Goal: Information Seeking & Learning: Learn about a topic

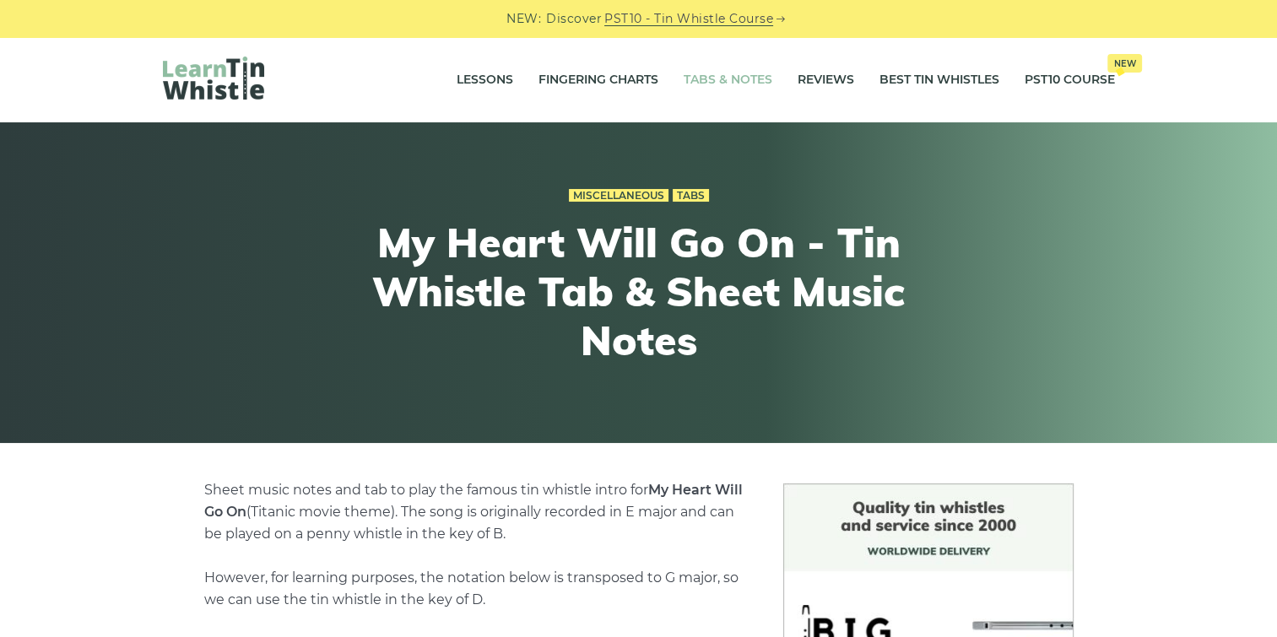
click at [713, 74] on link "Tabs & Notes" at bounding box center [728, 80] width 89 height 42
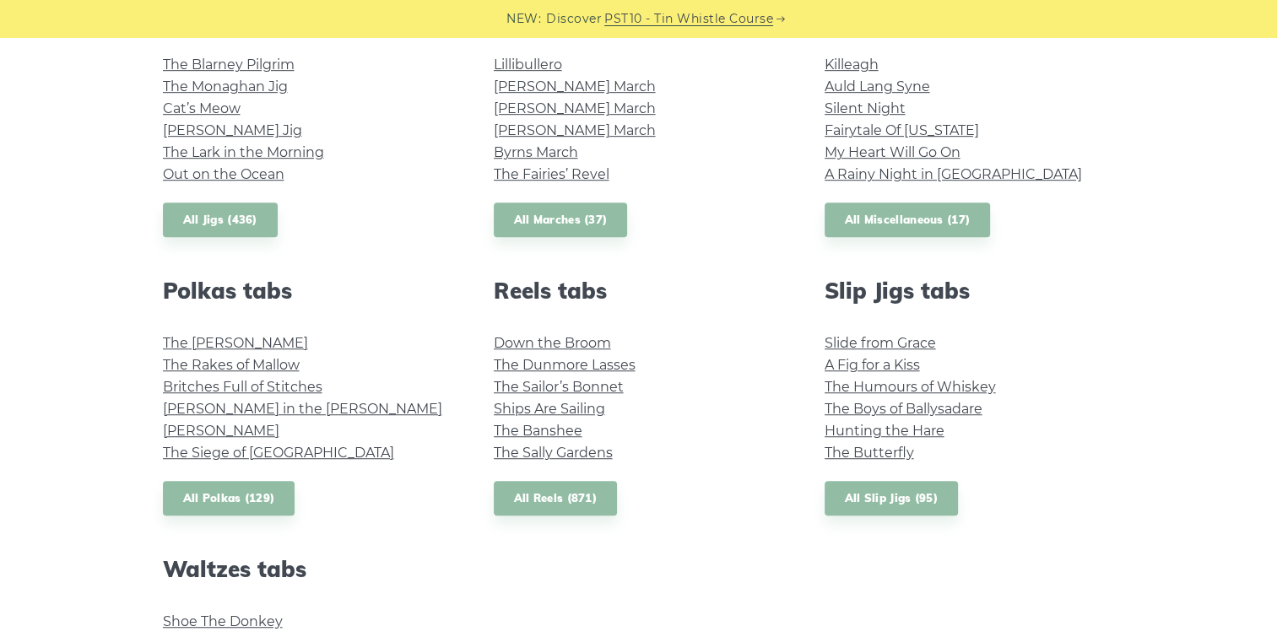
scroll to position [1097, 0]
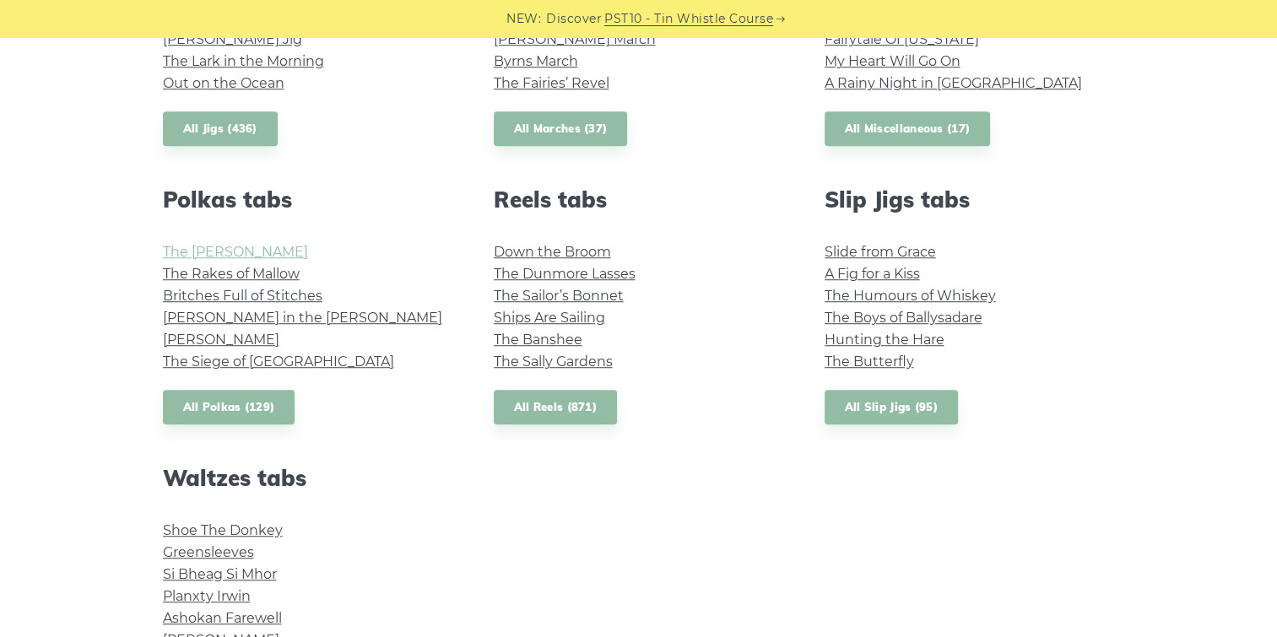
click at [231, 250] on link "The [PERSON_NAME]" at bounding box center [235, 252] width 145 height 16
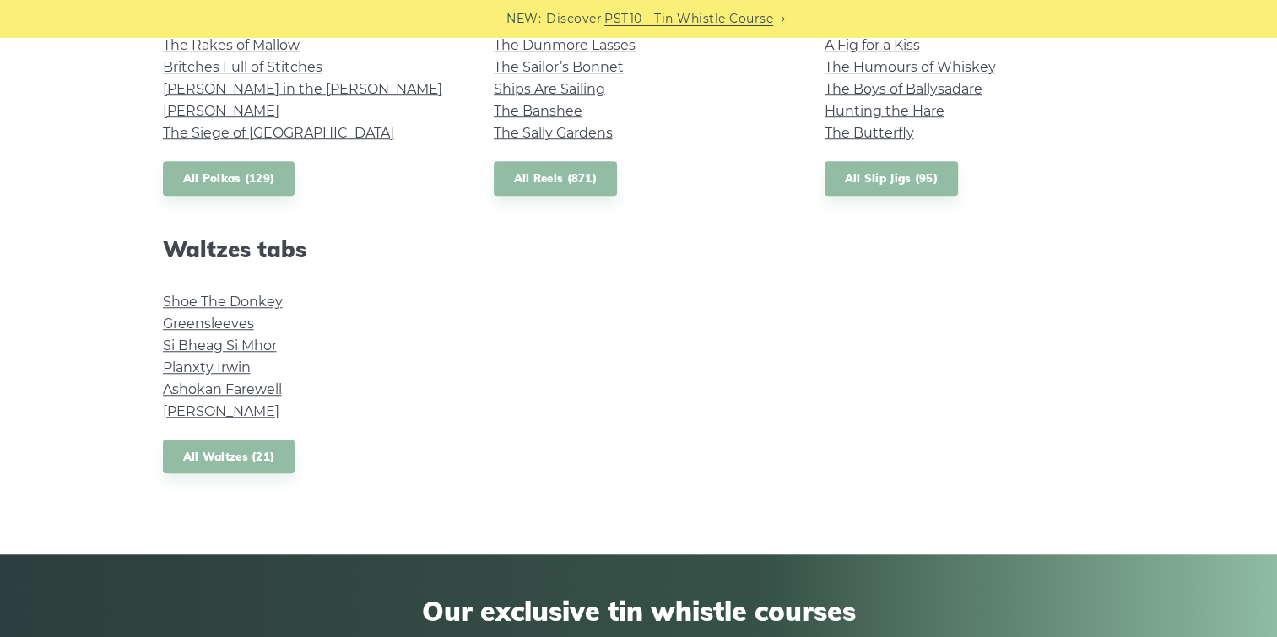
scroll to position [1350, 0]
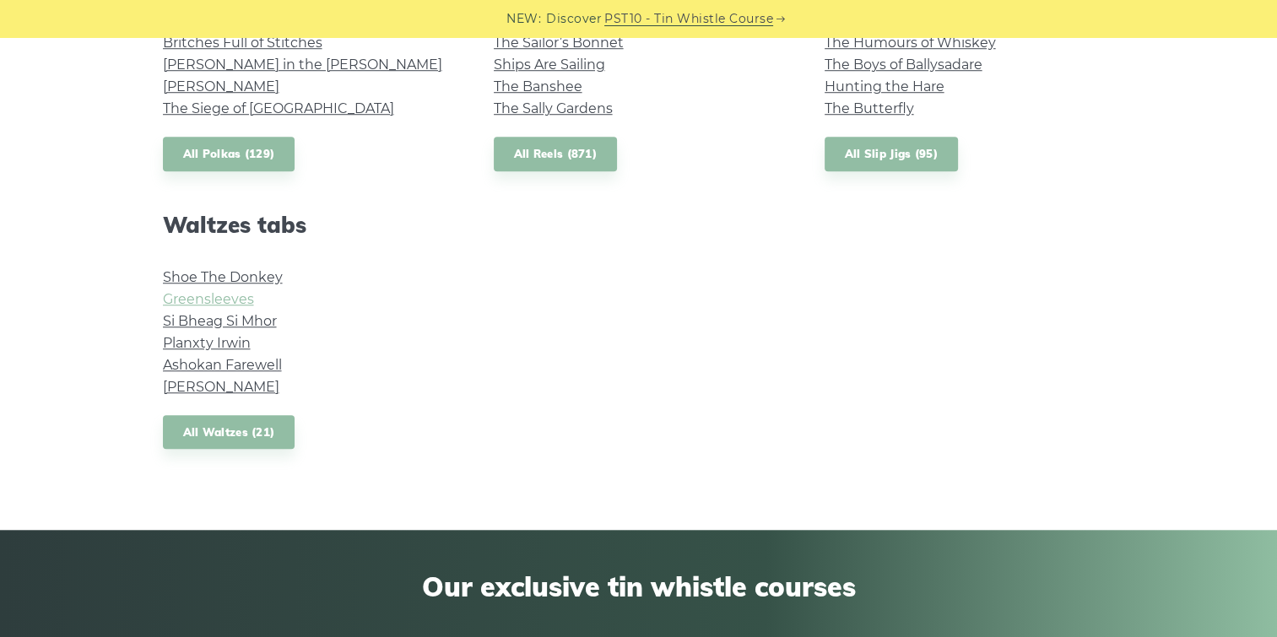
click at [215, 297] on link "Greensleeves" at bounding box center [208, 299] width 91 height 16
click at [235, 365] on link "Ashokan Farewell" at bounding box center [222, 365] width 119 height 16
click at [212, 392] on link "Margaret’s Waltz" at bounding box center [221, 387] width 116 height 16
click at [216, 321] on link "Si­ Bheag Si­ Mhor" at bounding box center [220, 321] width 114 height 16
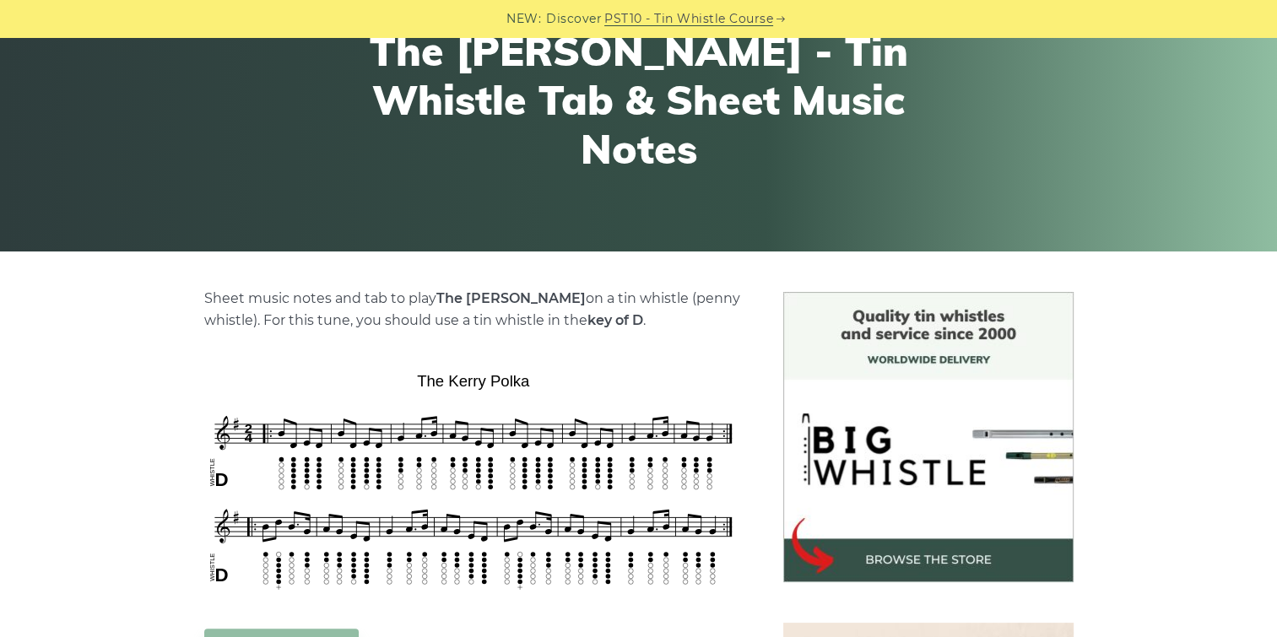
scroll to position [422, 0]
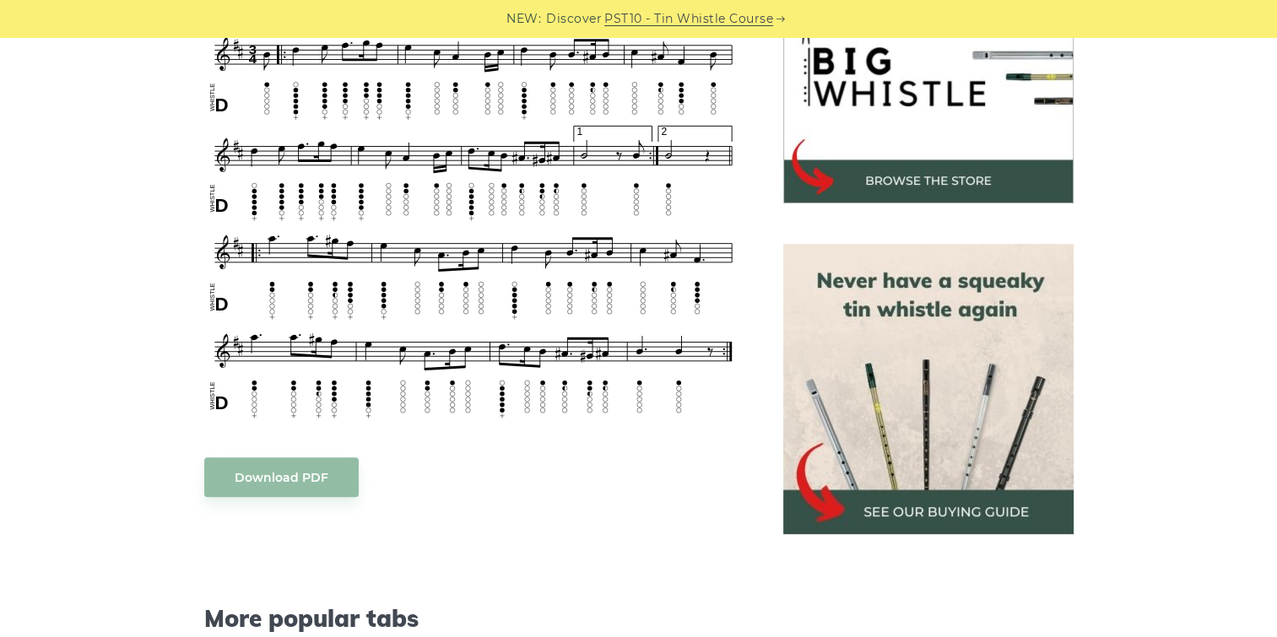
scroll to position [506, 0]
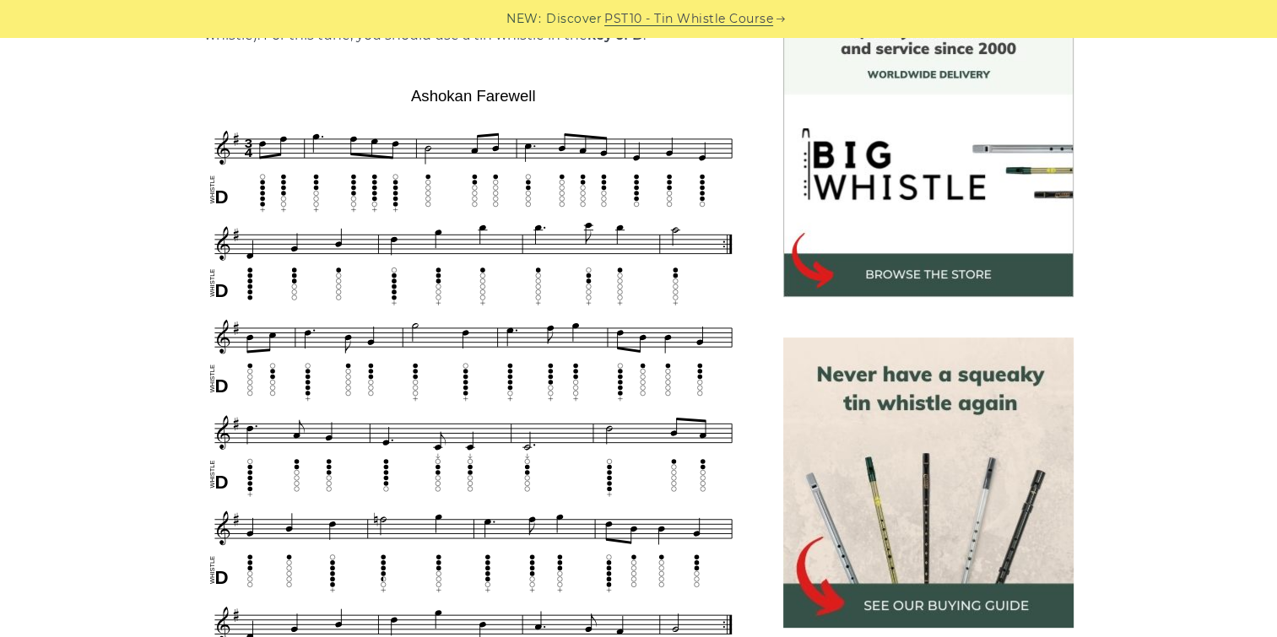
scroll to position [506, 0]
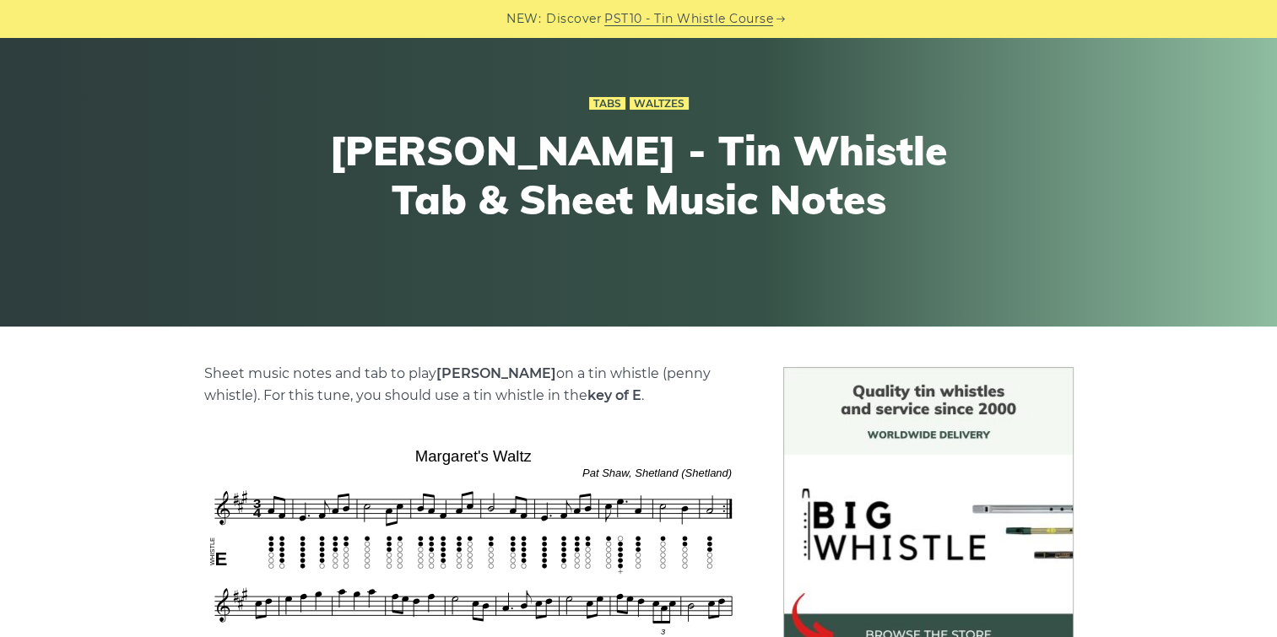
scroll to position [422, 0]
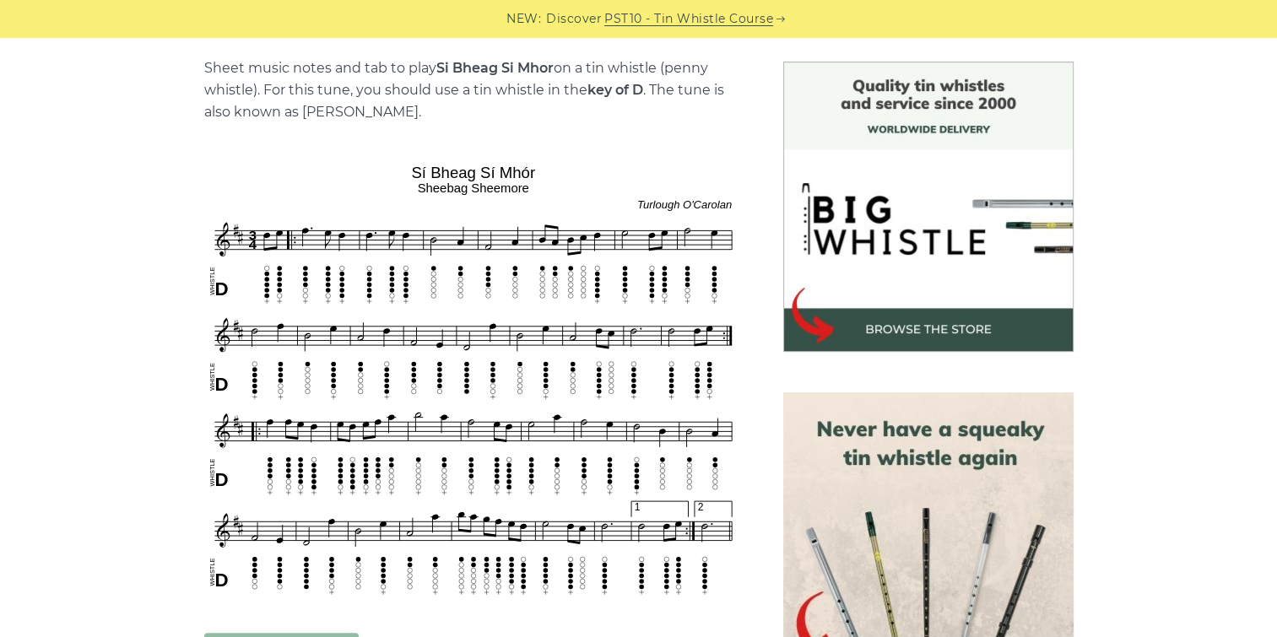
scroll to position [506, 0]
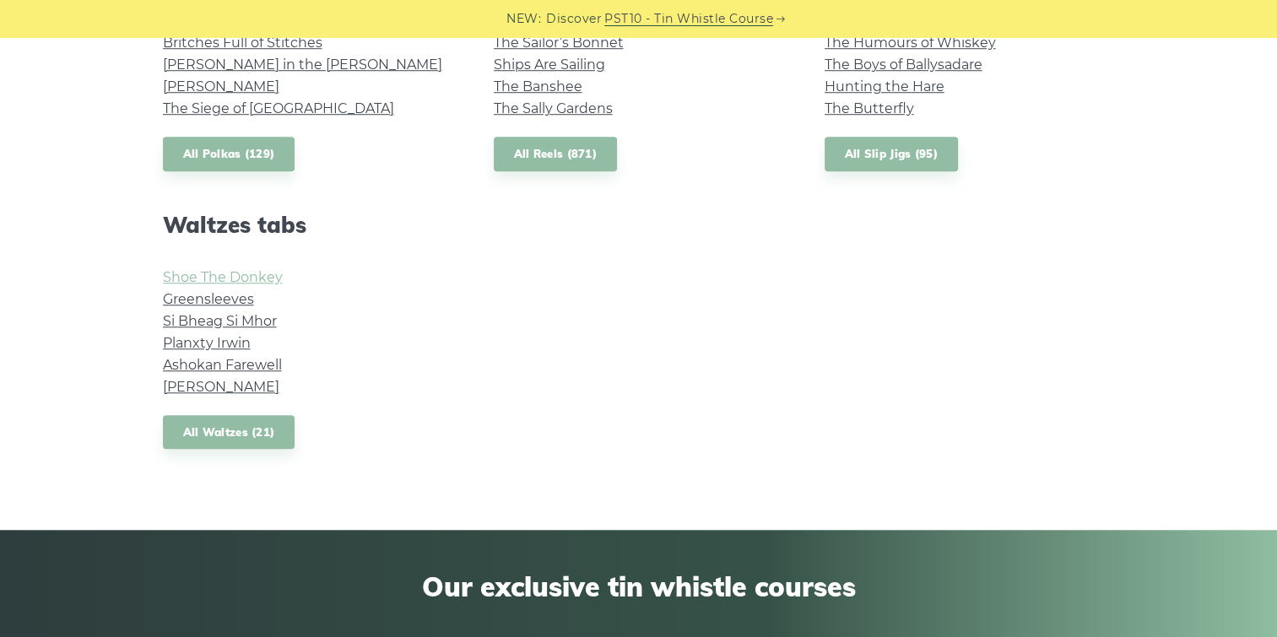
click at [230, 281] on link "Shoe The Donkey" at bounding box center [223, 277] width 120 height 16
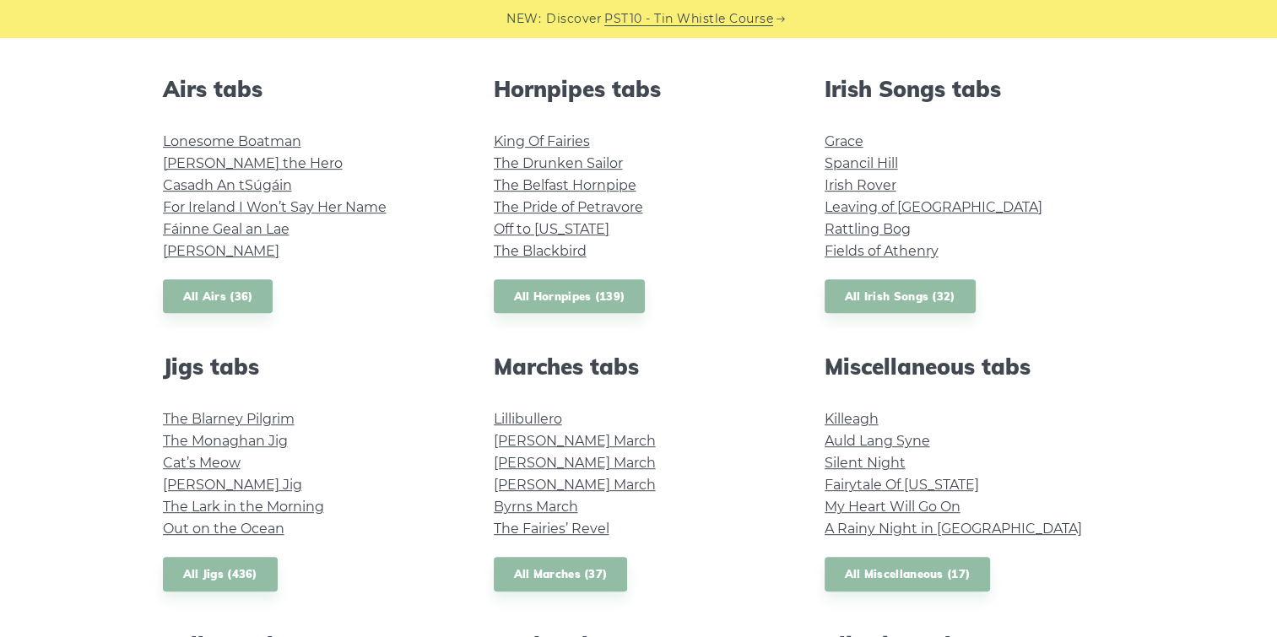
scroll to position [675, 0]
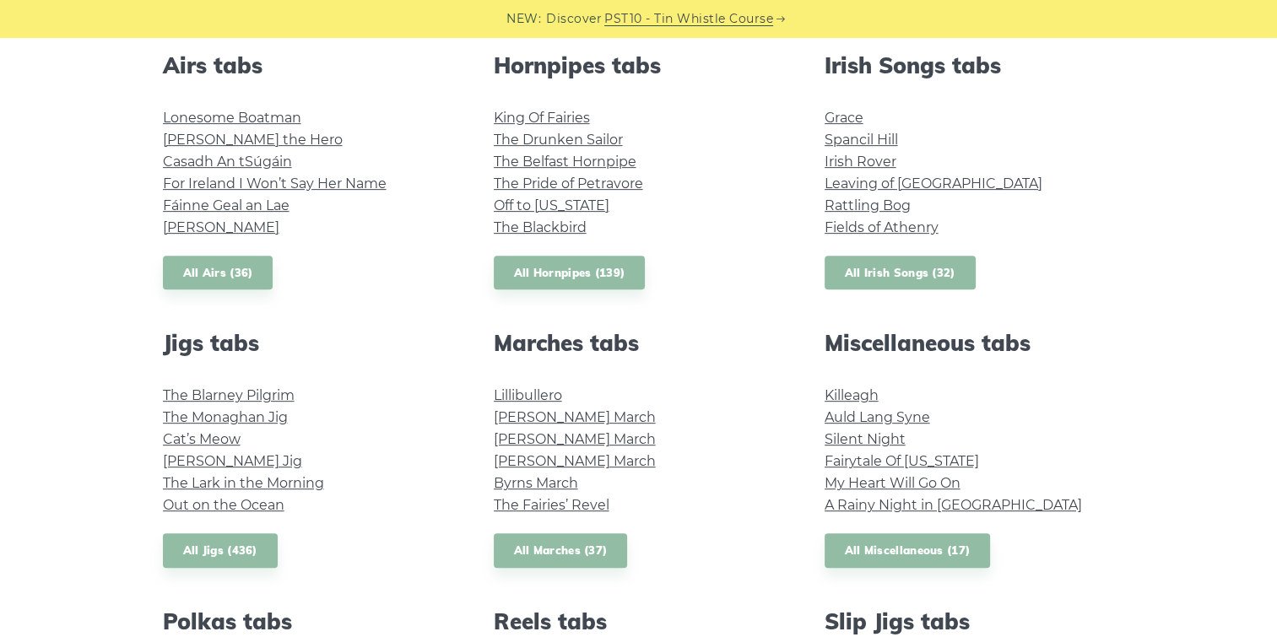
click at [911, 270] on link "All Irish Songs (32)" at bounding box center [900, 273] width 151 height 35
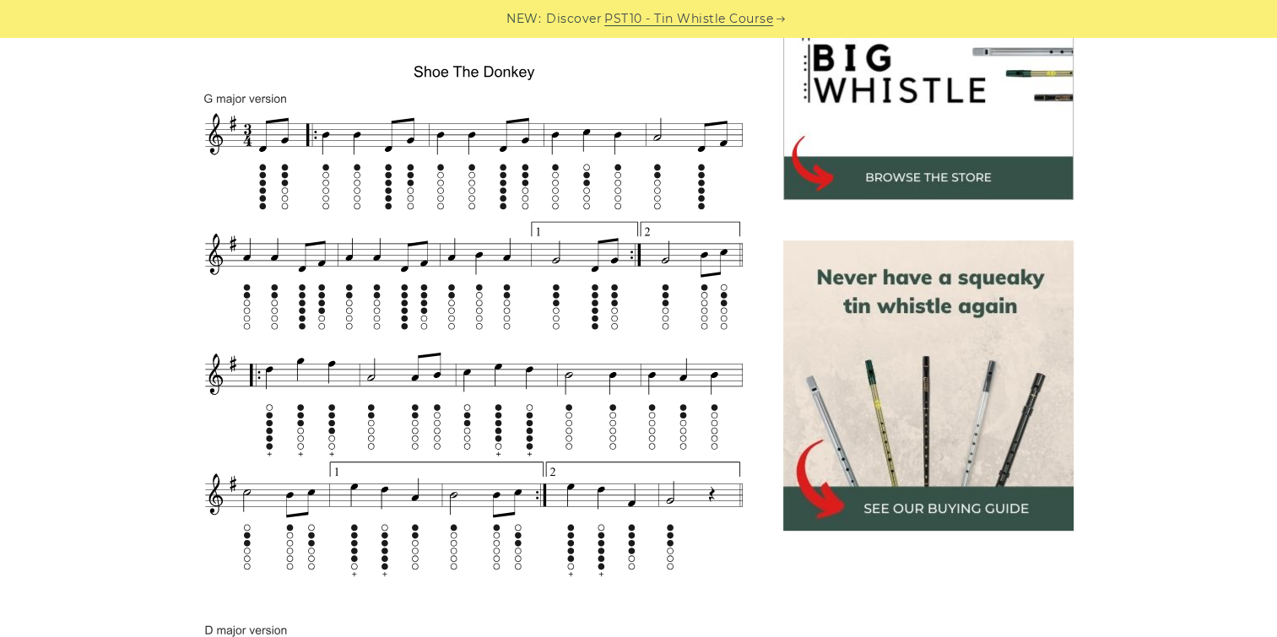
scroll to position [591, 0]
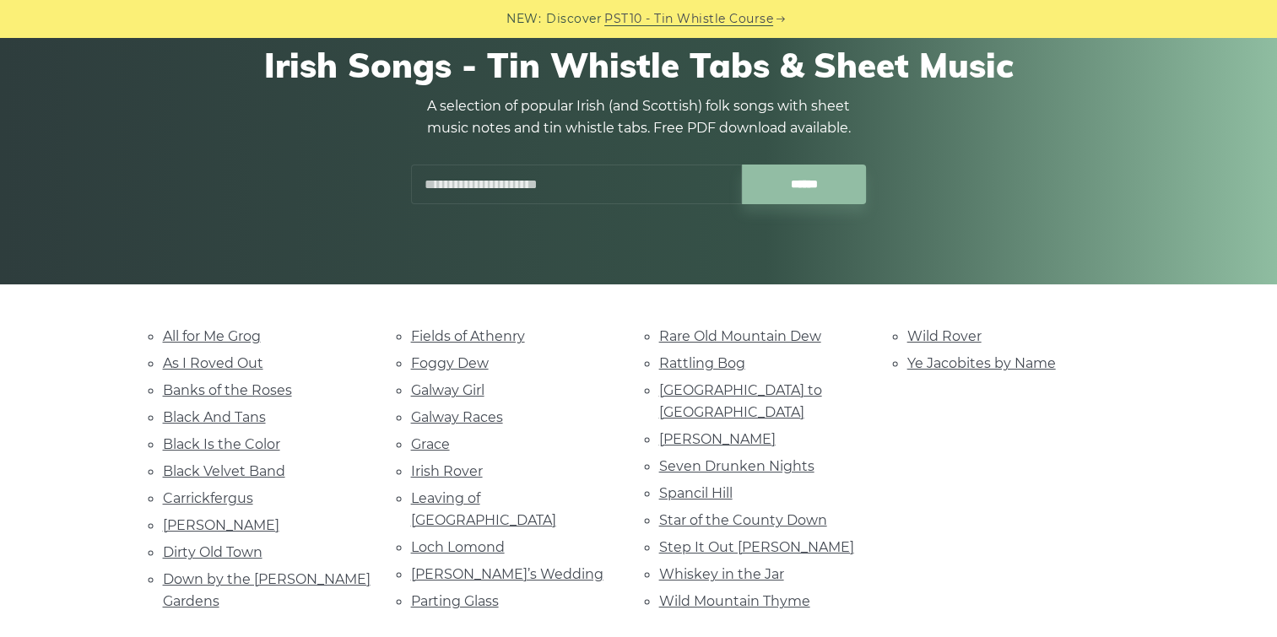
scroll to position [338, 0]
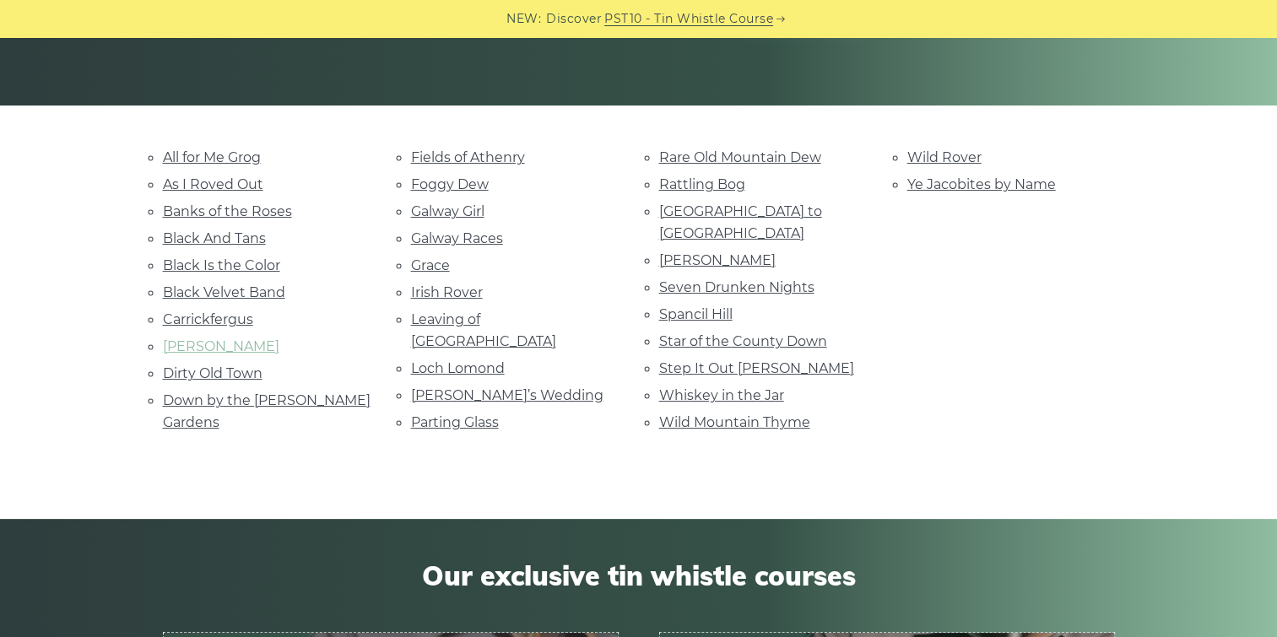
click at [196, 338] on link "Danny Boy" at bounding box center [221, 346] width 116 height 16
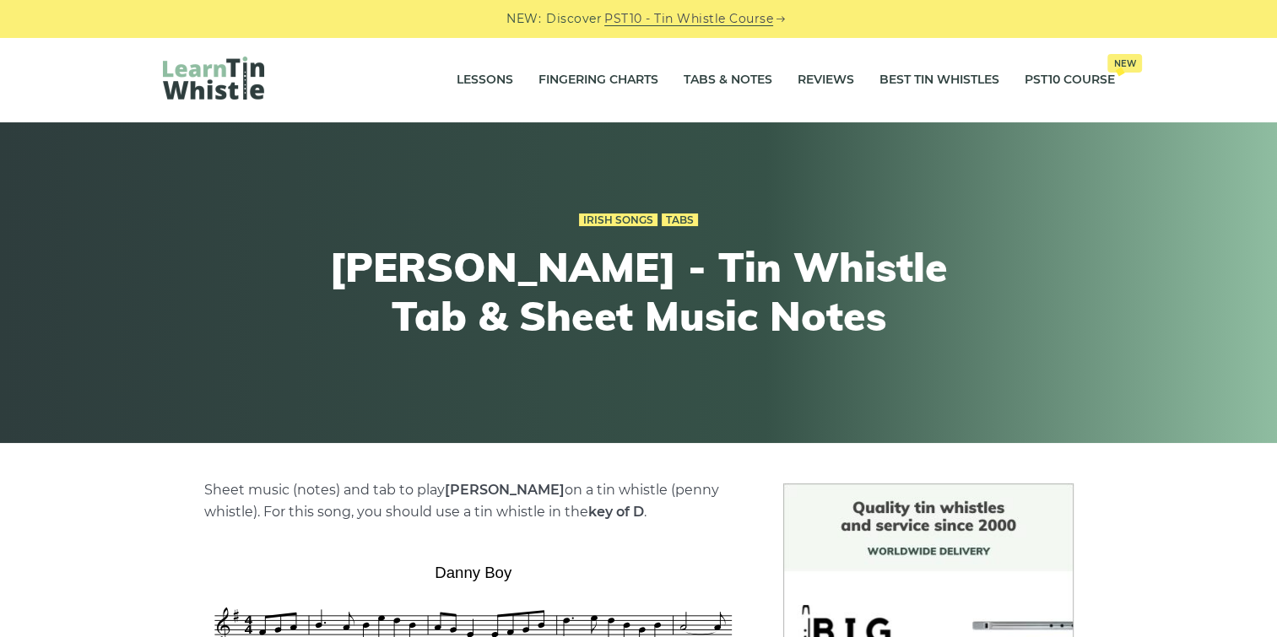
scroll to position [506, 0]
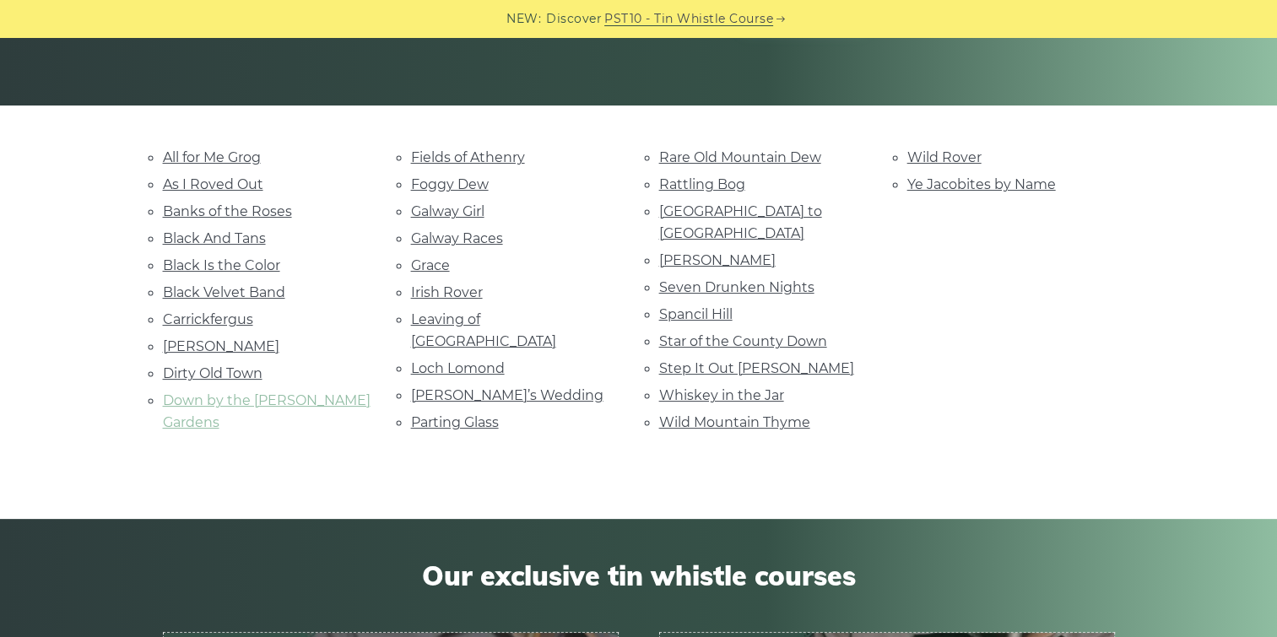
click at [273, 397] on link "Down by the Sally Gardens" at bounding box center [267, 411] width 208 height 38
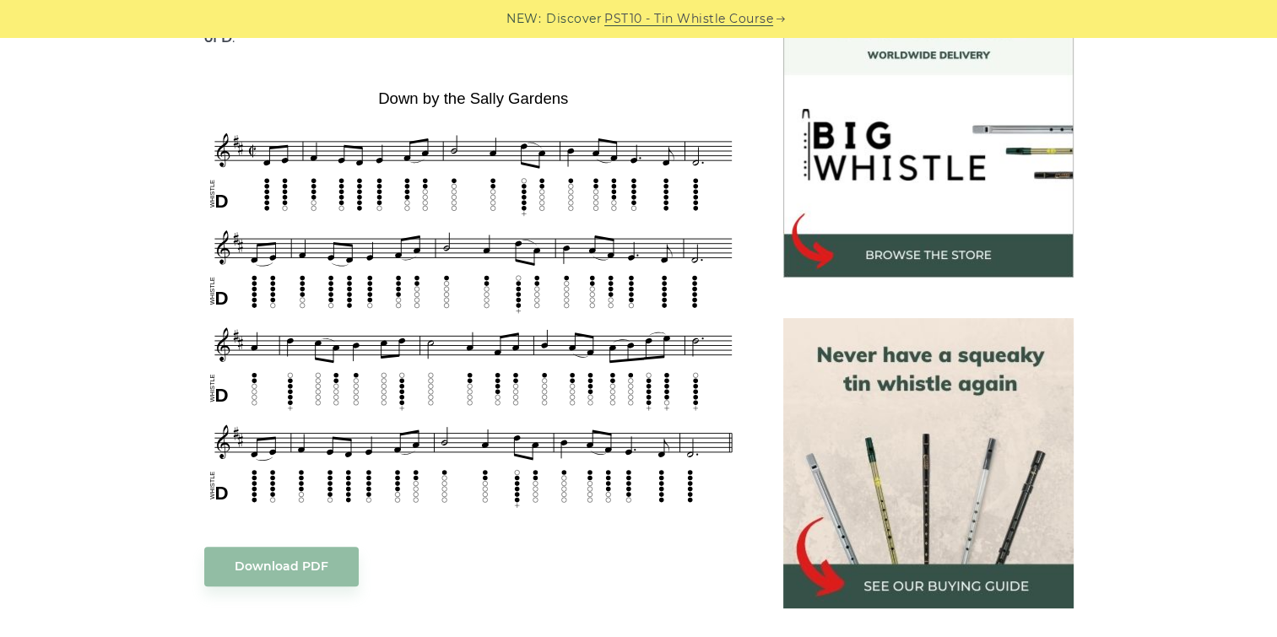
scroll to position [506, 0]
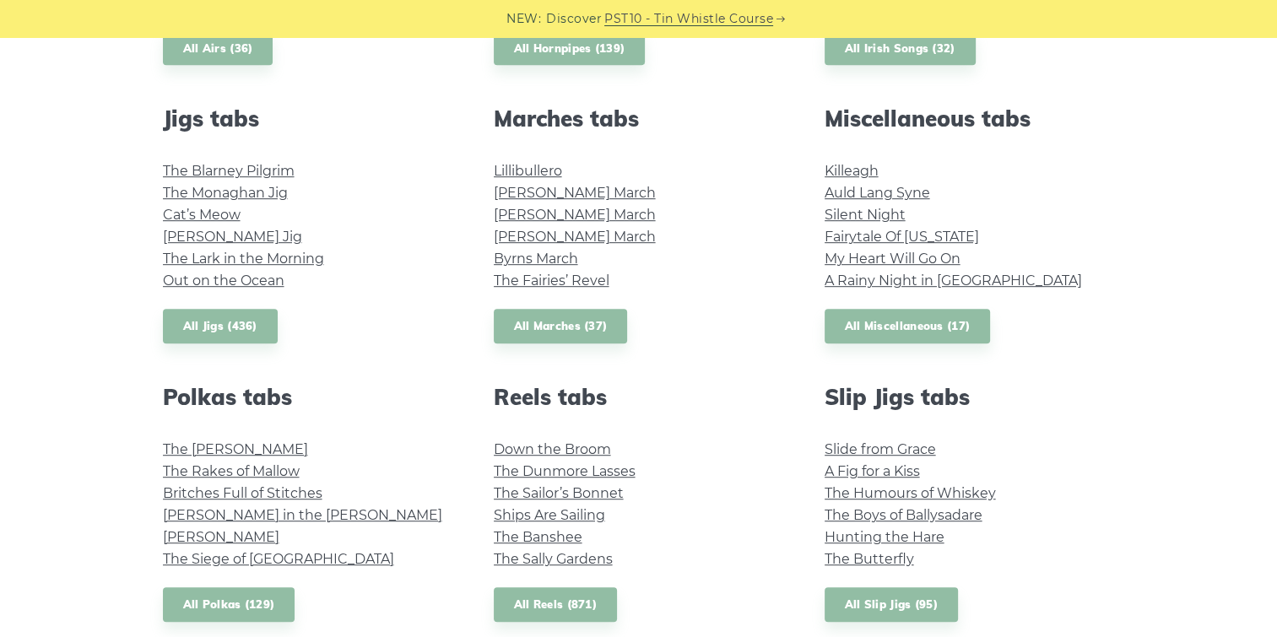
scroll to position [928, 0]
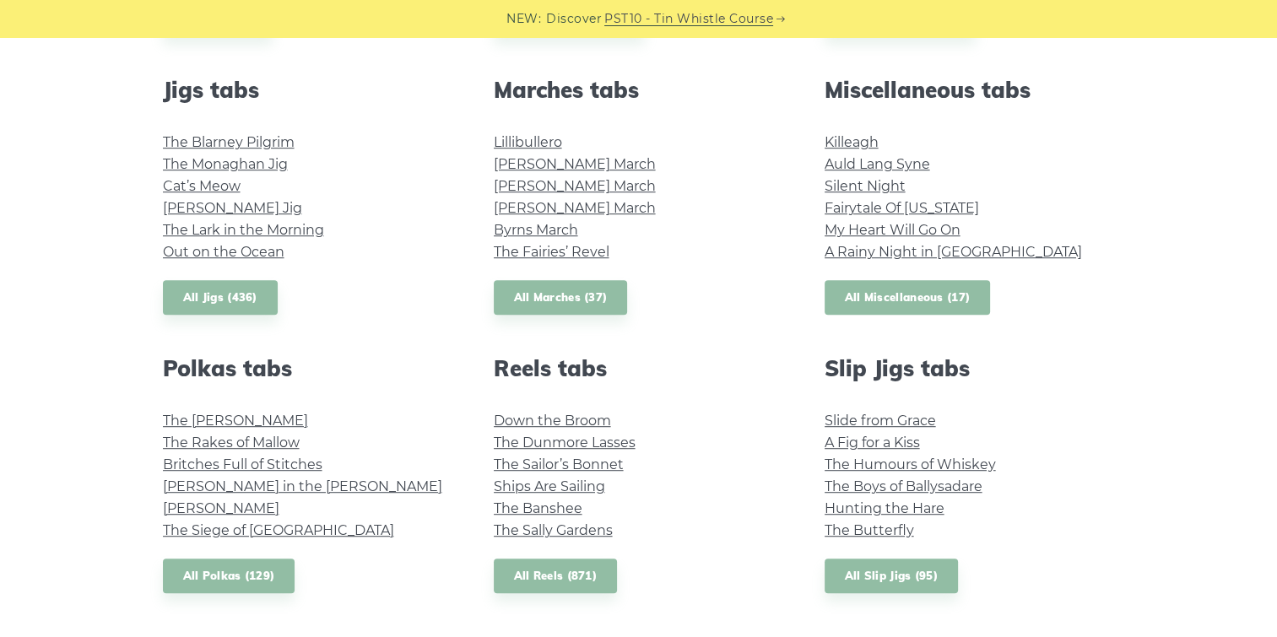
click at [924, 292] on link "All Miscellaneous (17)" at bounding box center [908, 297] width 166 height 35
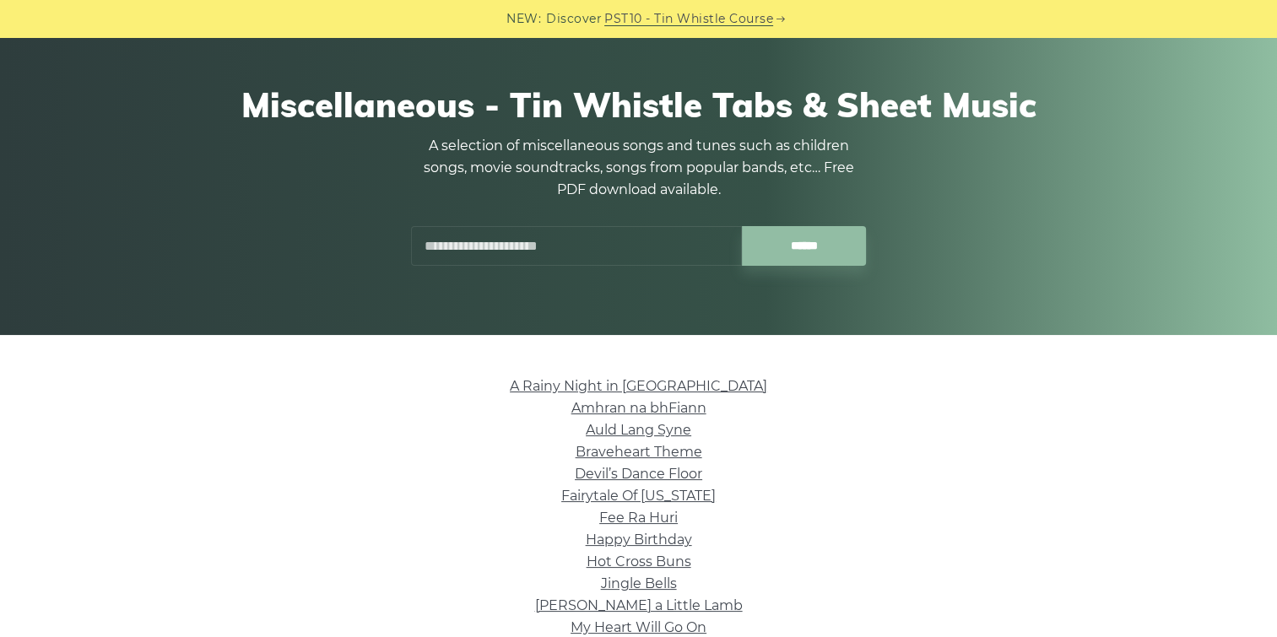
scroll to position [338, 0]
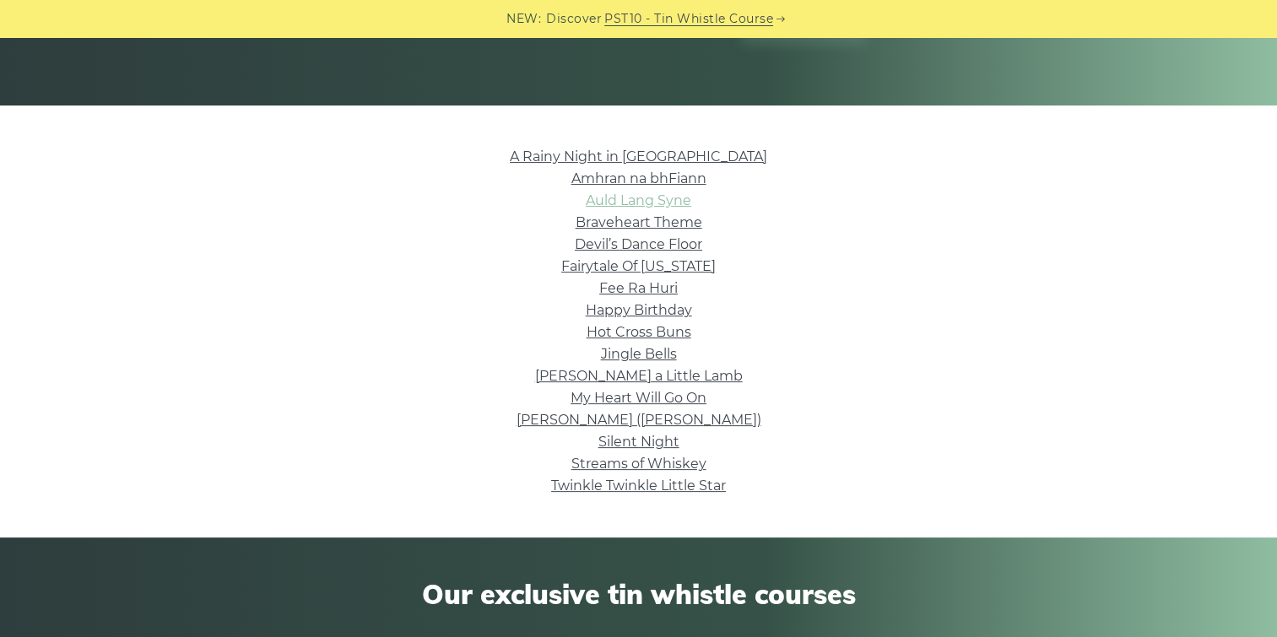
click at [619, 193] on link "Auld Lang Syne" at bounding box center [638, 200] width 105 height 16
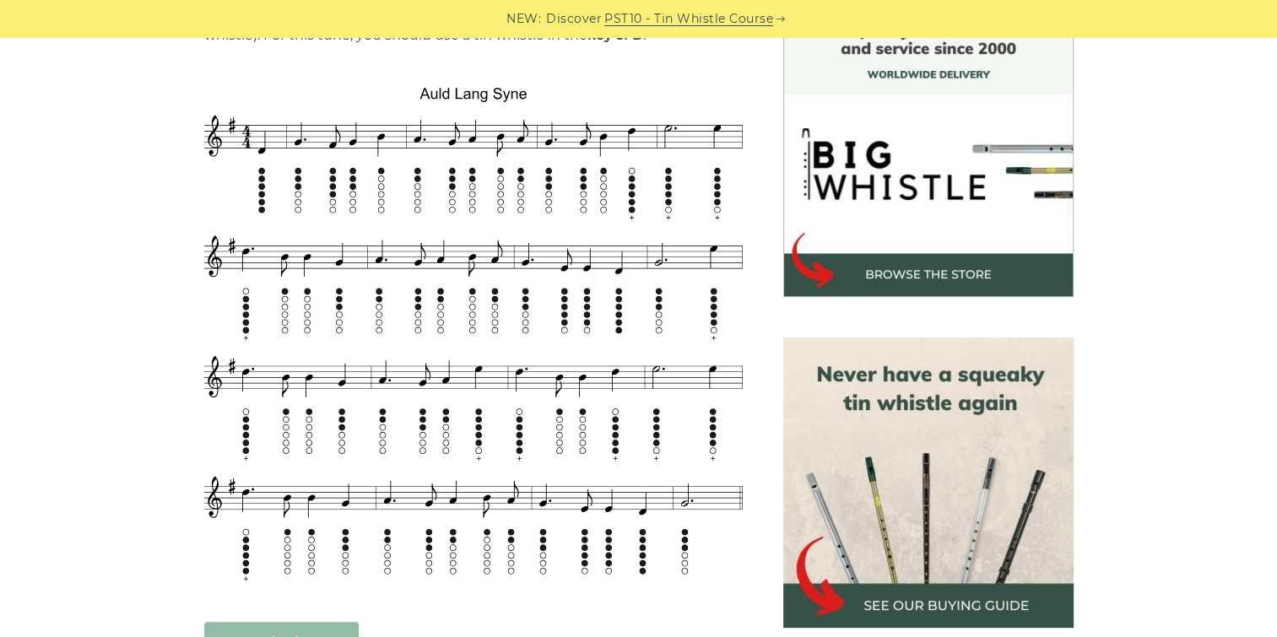
scroll to position [506, 0]
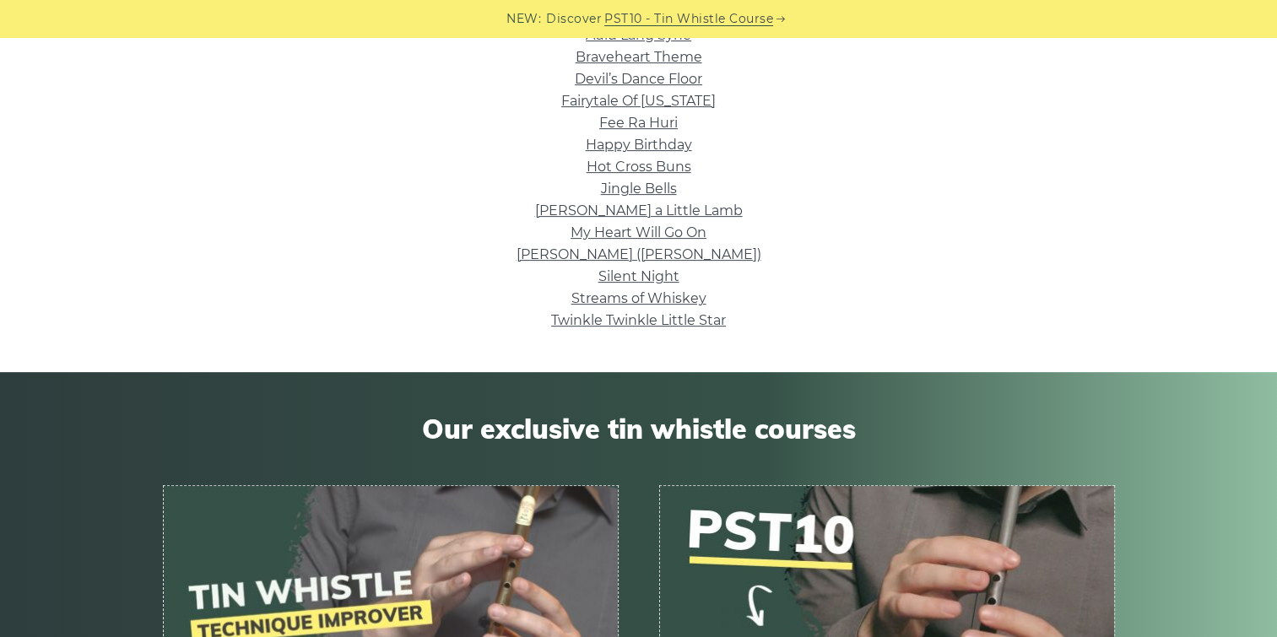
scroll to position [506, 0]
